Goal: Find specific page/section: Find specific page/section

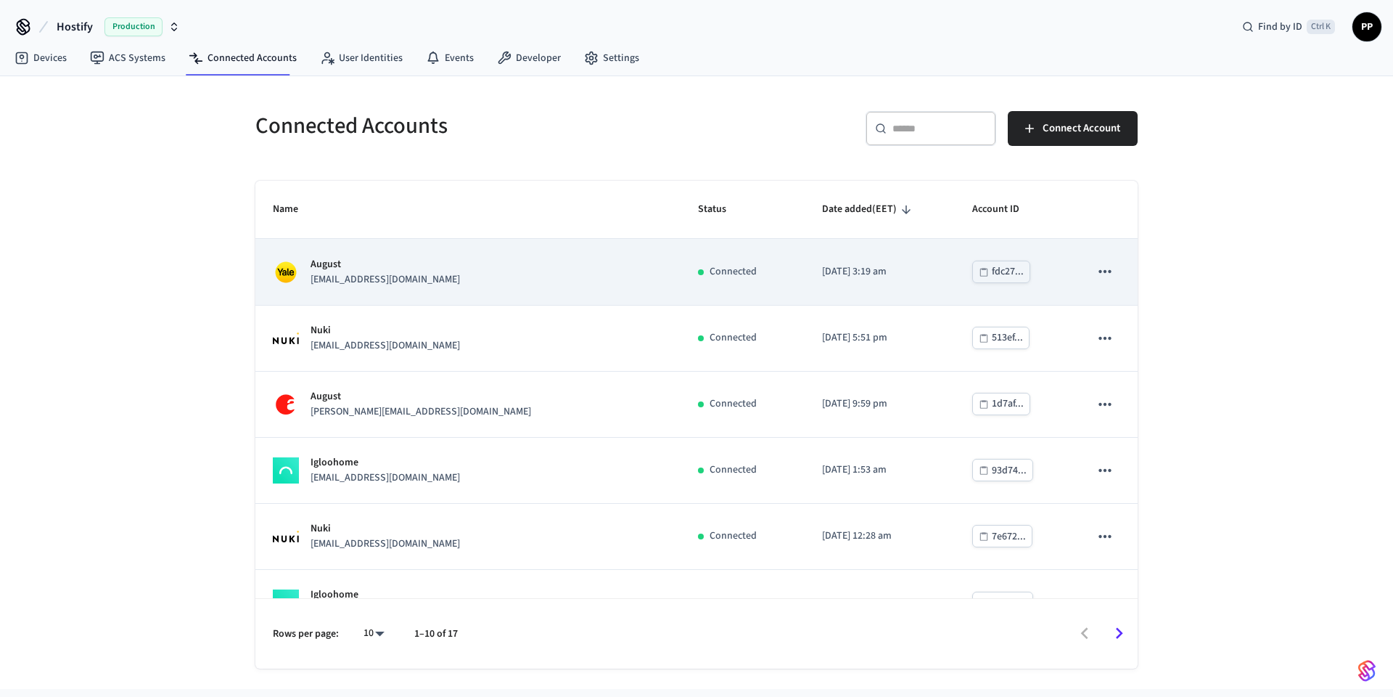
click at [427, 287] on div "August [EMAIL_ADDRESS][DOMAIN_NAME]" at bounding box center [468, 272] width 390 height 30
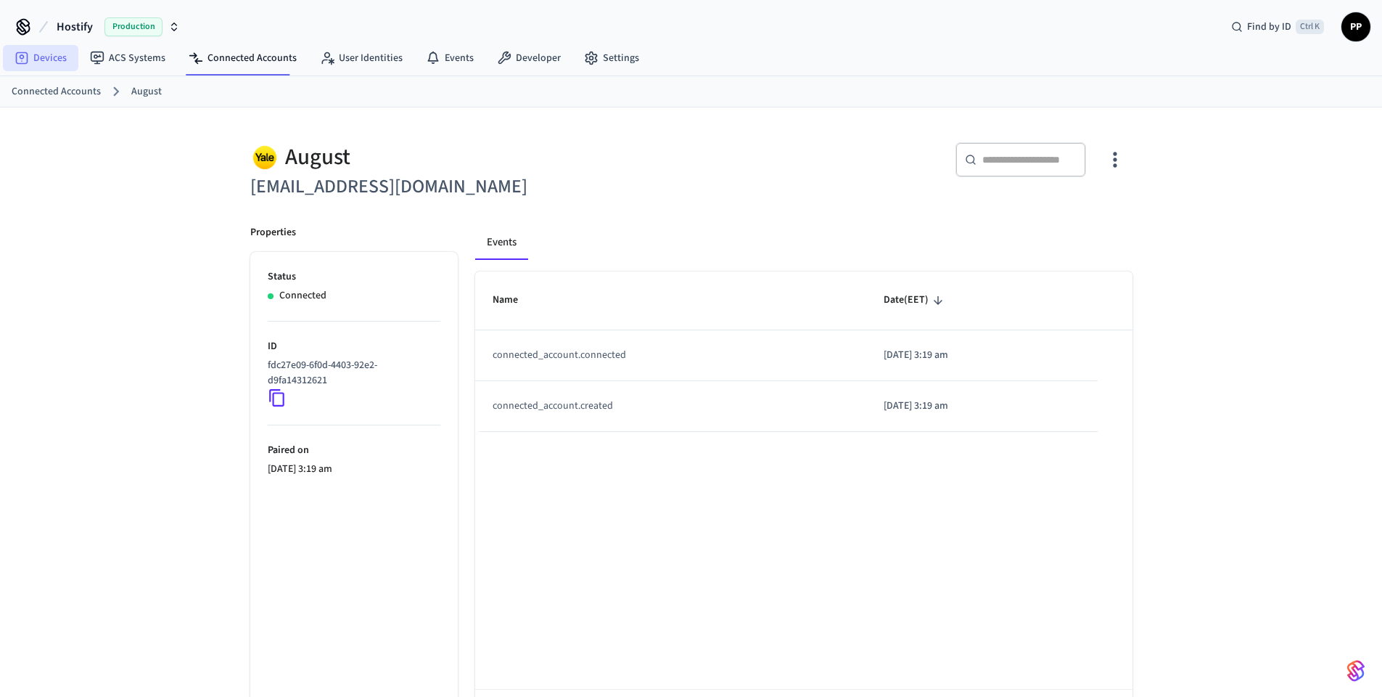
click at [54, 66] on link "Devices" at bounding box center [40, 58] width 75 height 26
